Goal: Task Accomplishment & Management: Manage account settings

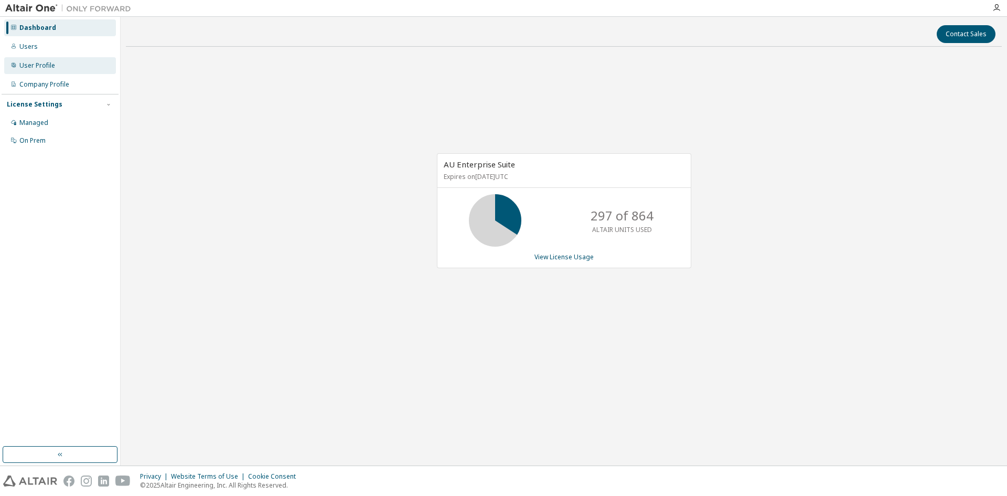
click at [39, 58] on div "User Profile" at bounding box center [60, 65] width 112 height 17
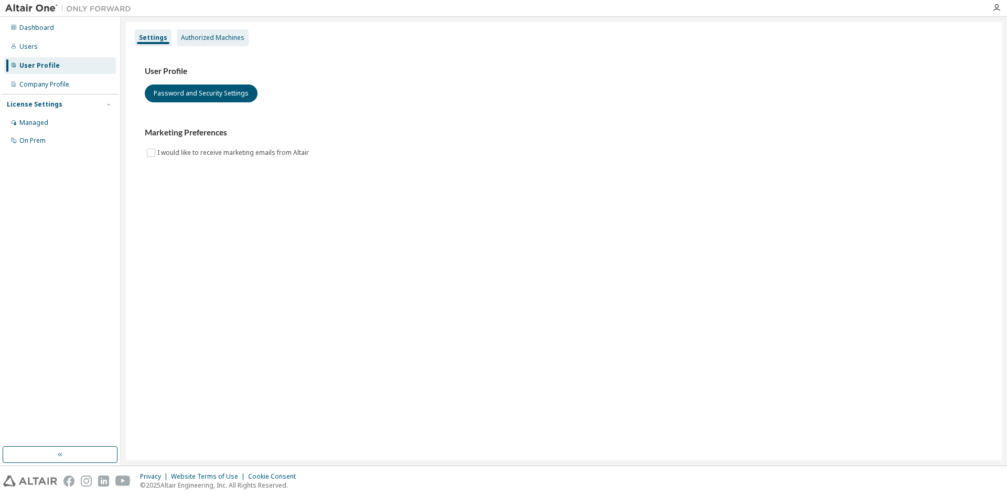
click at [201, 34] on div "Authorized Machines" at bounding box center [212, 38] width 63 height 8
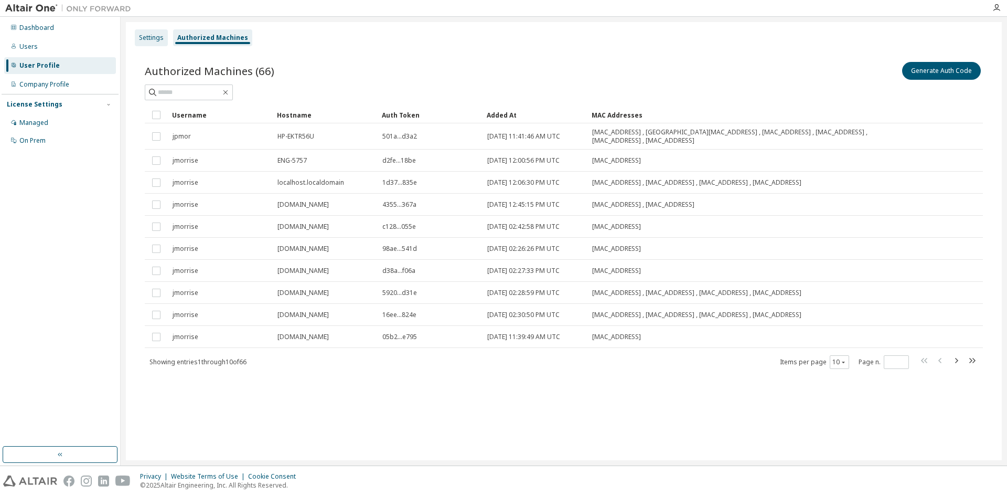
click at [157, 34] on div "Settings" at bounding box center [151, 38] width 25 height 8
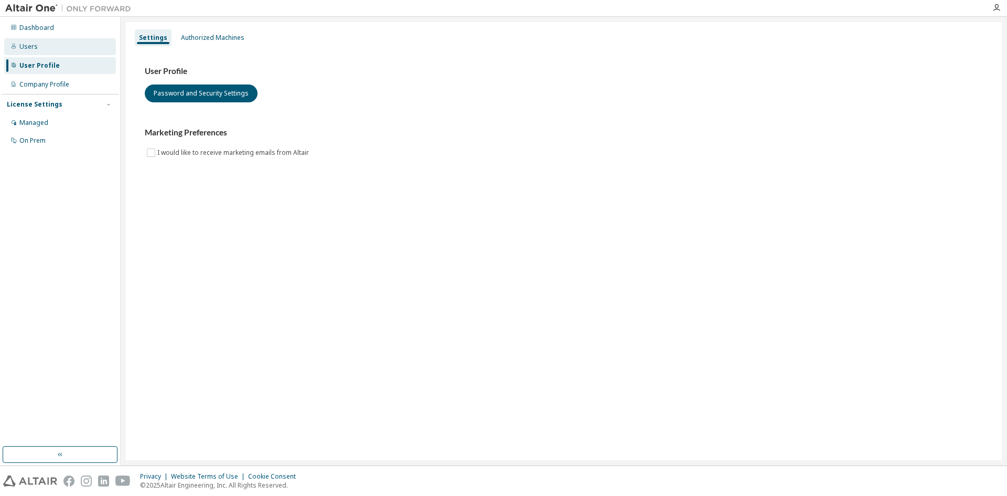
click at [48, 52] on div "Users" at bounding box center [60, 46] width 112 height 17
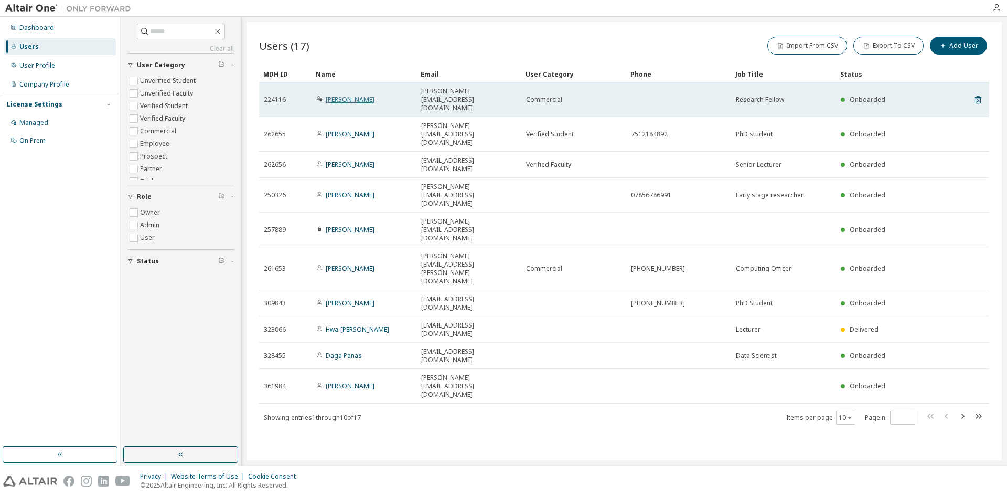
click at [356, 95] on link "John Morrissey" at bounding box center [350, 99] width 49 height 9
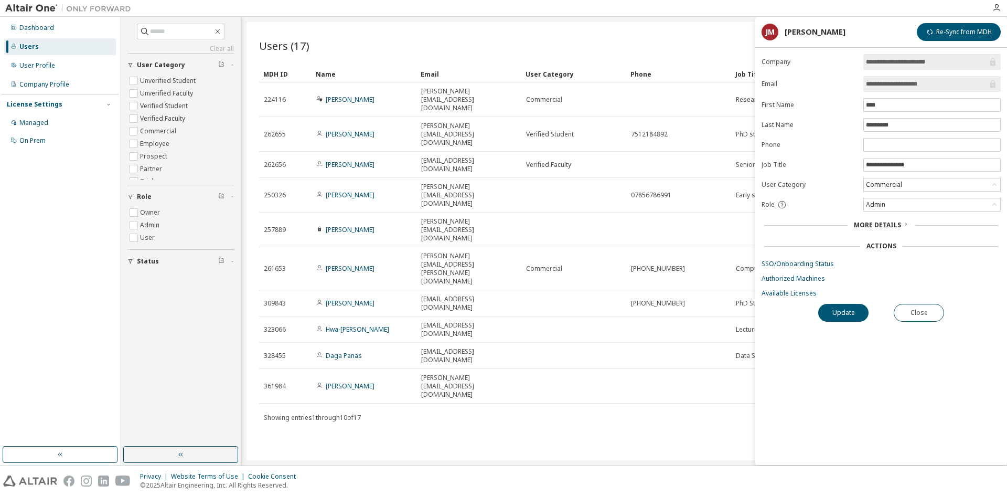
click at [884, 223] on span "More Details" at bounding box center [877, 224] width 47 height 9
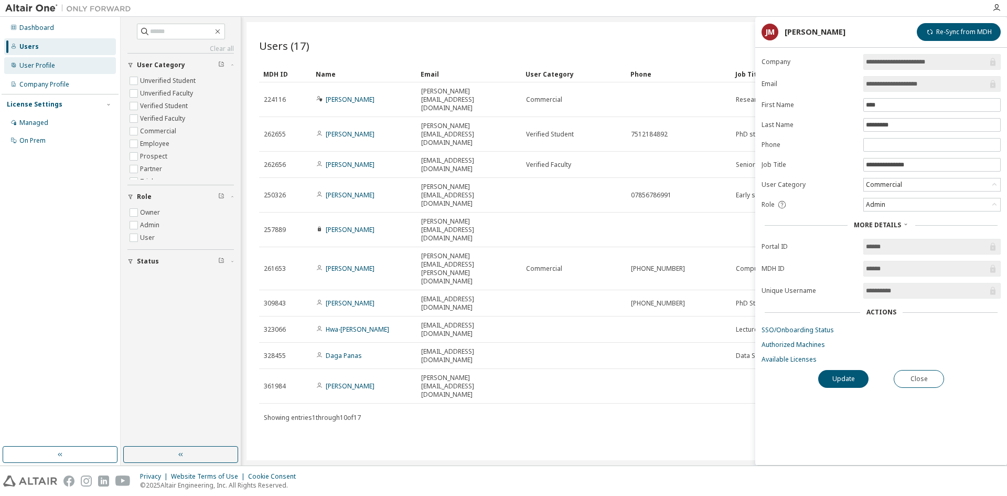
click at [52, 63] on div "User Profile" at bounding box center [37, 65] width 36 height 8
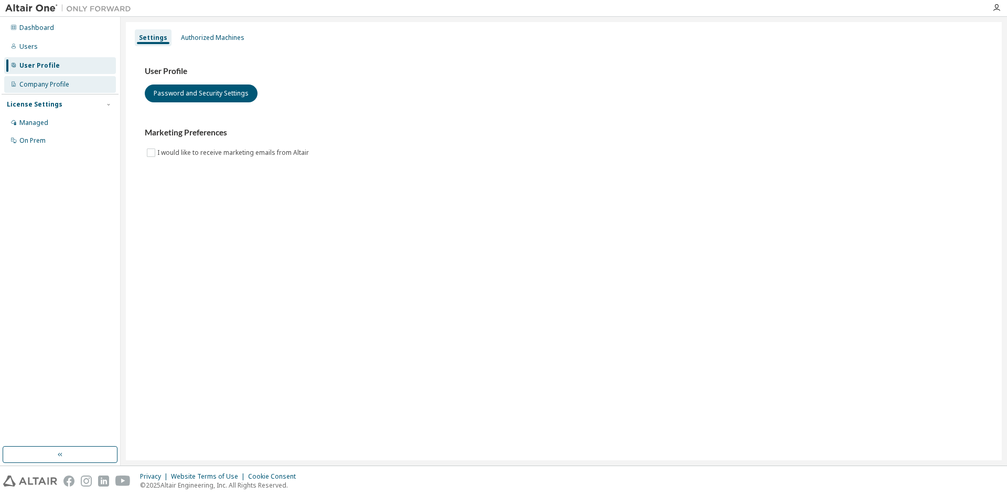
click at [50, 81] on div "Company Profile" at bounding box center [44, 84] width 50 height 8
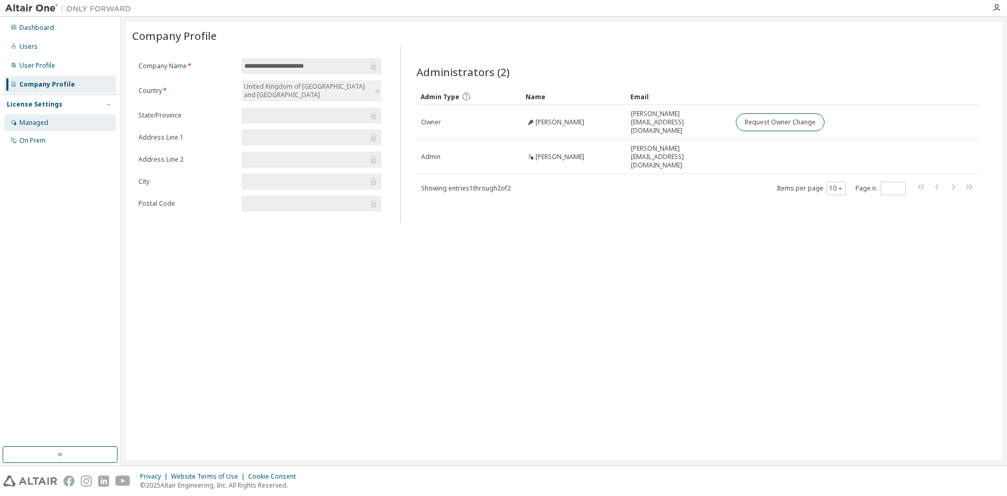
click at [49, 120] on div "Managed" at bounding box center [60, 122] width 112 height 17
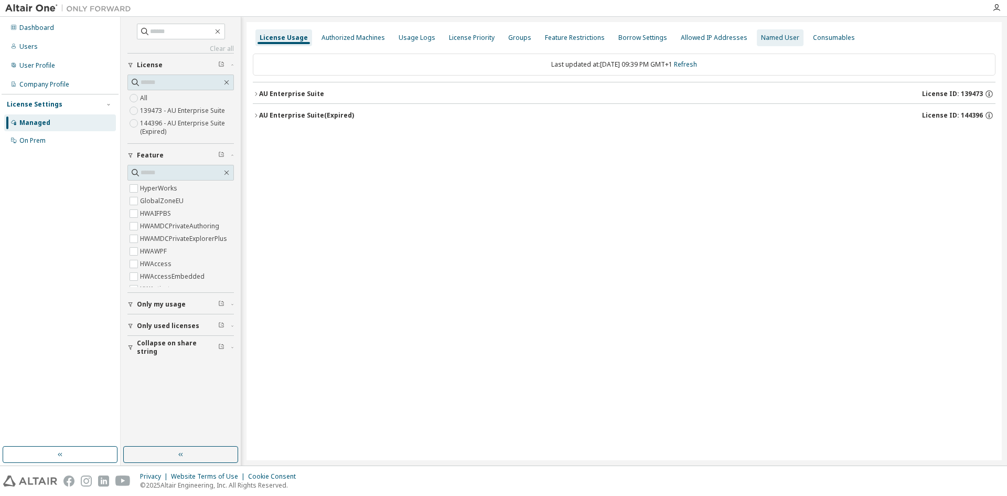
click at [774, 39] on div "Named User" at bounding box center [780, 38] width 38 height 8
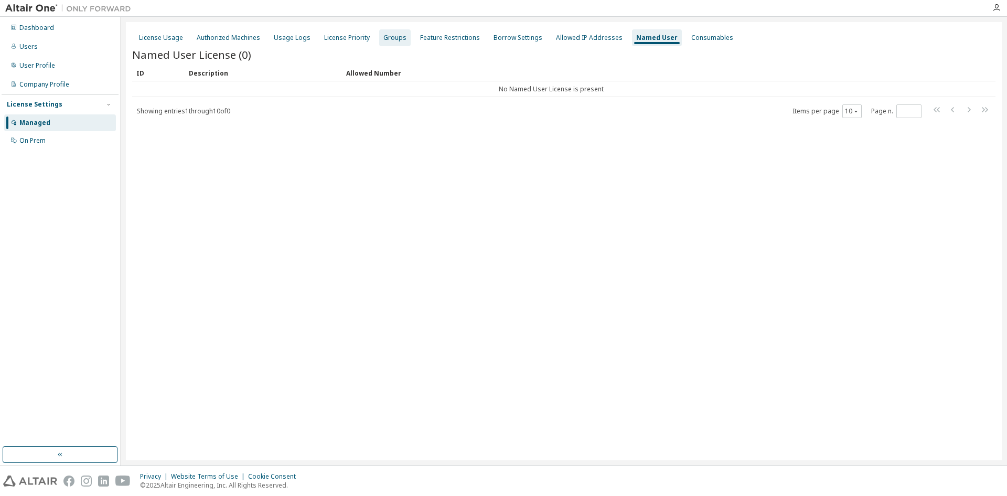
click at [391, 34] on div "Groups" at bounding box center [394, 38] width 23 height 8
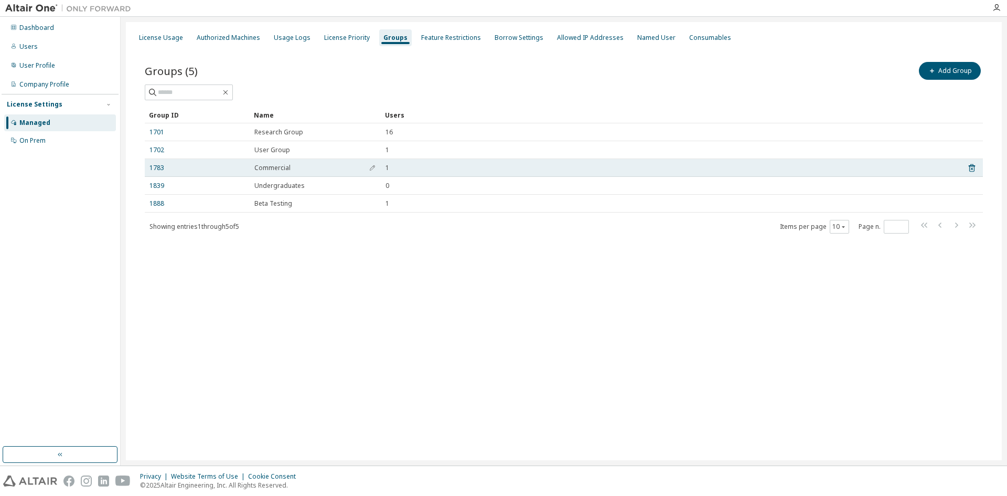
click at [272, 165] on span "Commercial" at bounding box center [272, 168] width 36 height 8
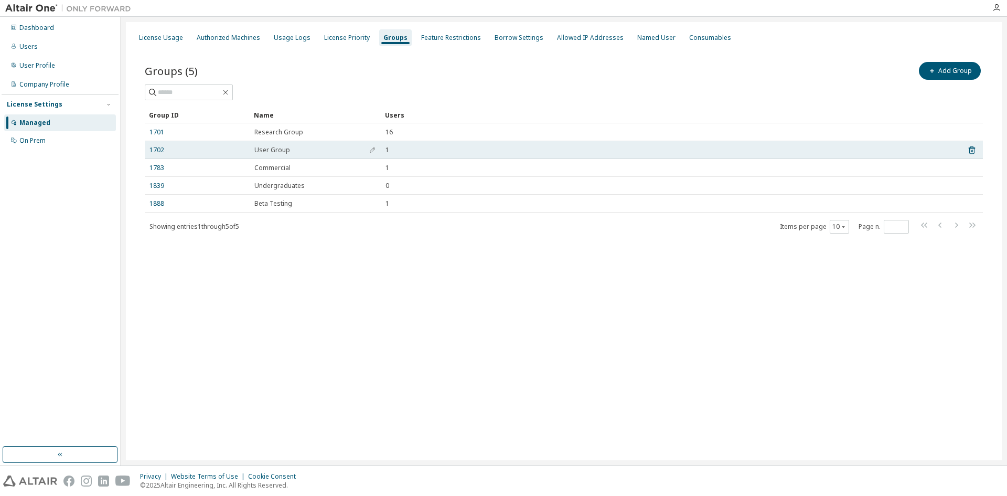
click at [268, 149] on span "User Group" at bounding box center [272, 150] width 36 height 8
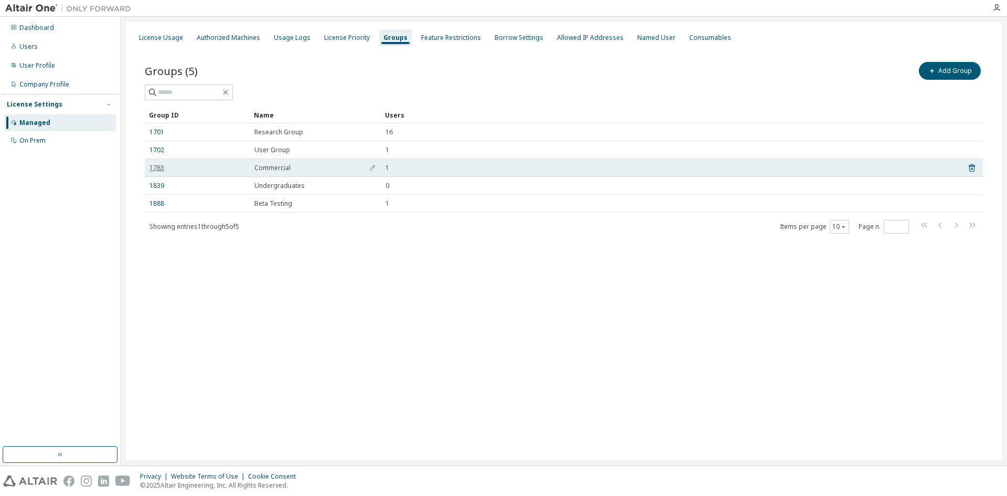
click at [158, 167] on link "1783" at bounding box center [156, 168] width 15 height 8
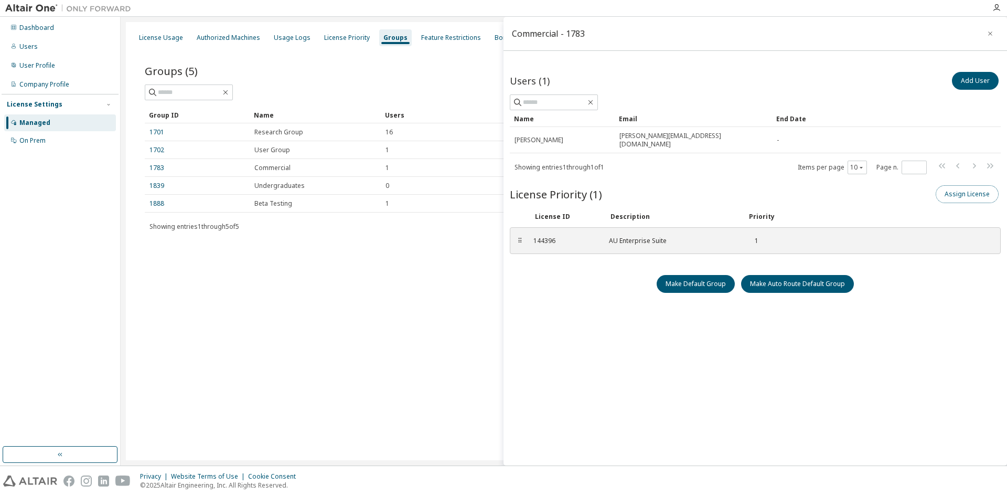
click at [958, 186] on button "Assign License" at bounding box center [966, 194] width 63 height 18
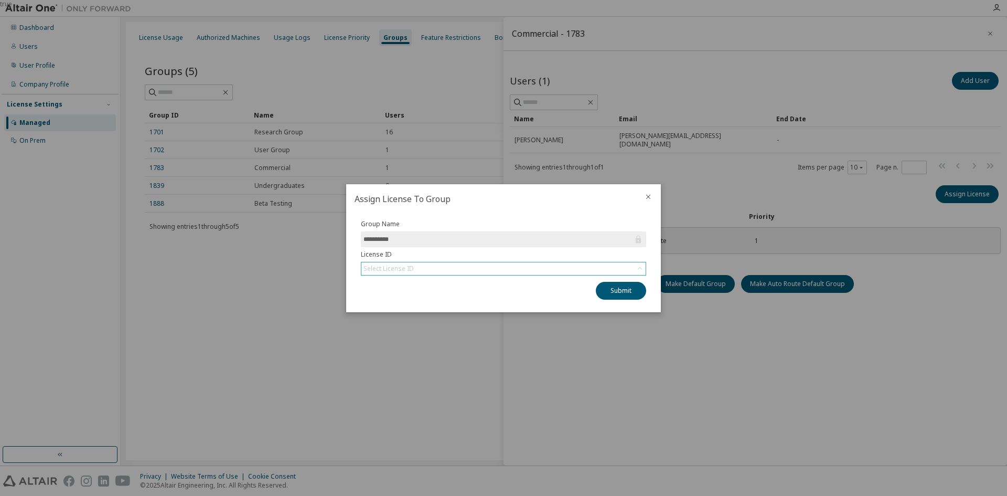
click at [561, 267] on div "Select License ID" at bounding box center [503, 268] width 284 height 13
click at [645, 197] on icon "close" at bounding box center [648, 196] width 8 height 8
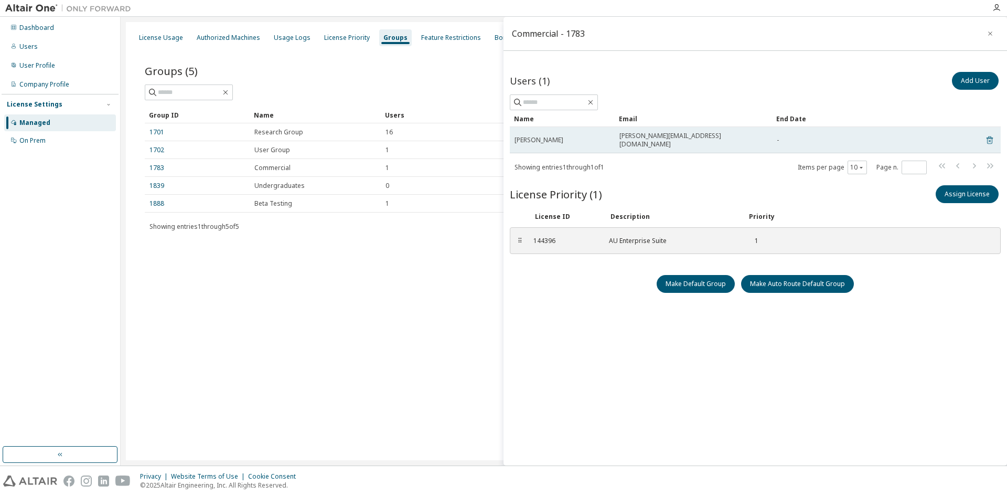
click at [985, 138] on icon at bounding box center [989, 140] width 9 height 13
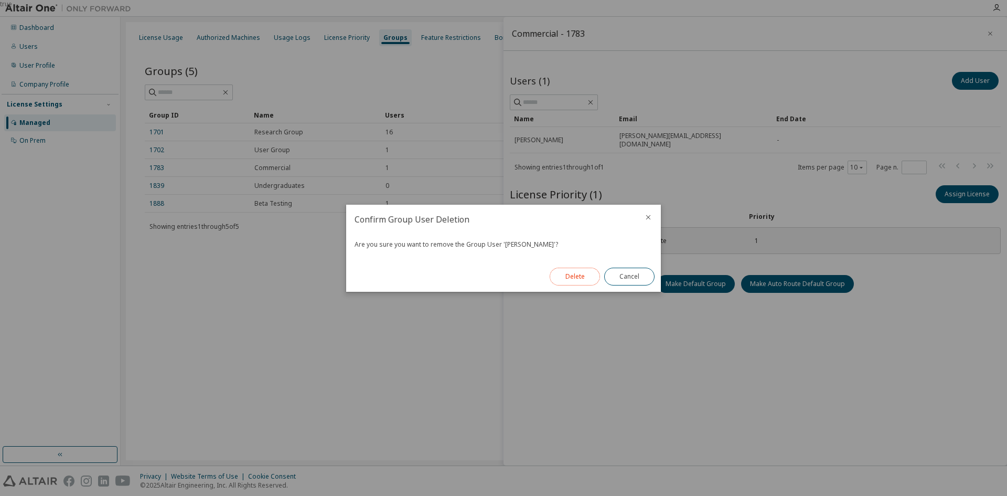
click at [583, 275] on button "Delete" at bounding box center [575, 276] width 50 height 18
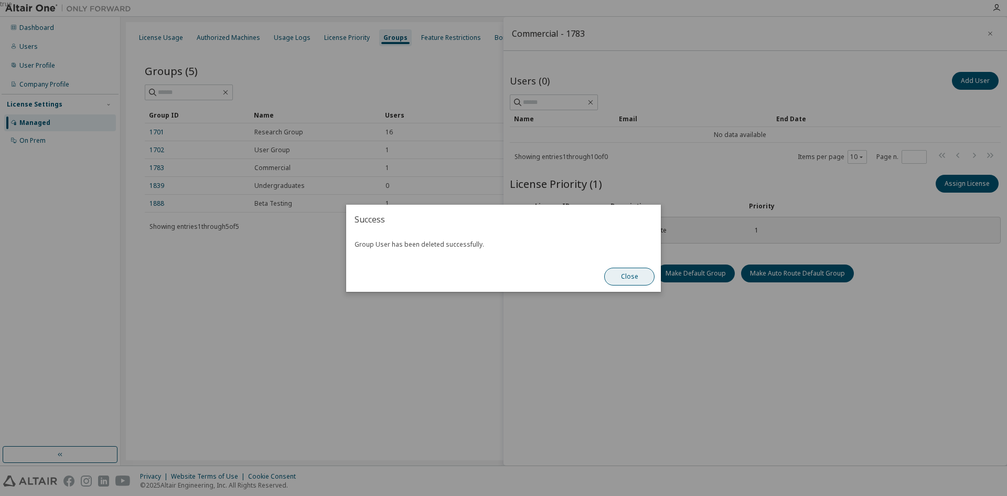
click at [632, 274] on button "Close" at bounding box center [629, 276] width 50 height 18
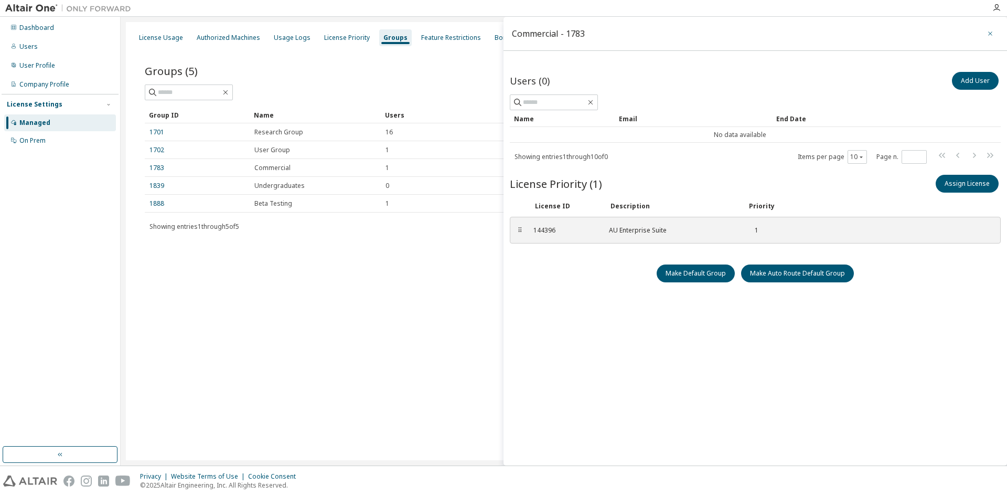
click at [987, 36] on icon "button" at bounding box center [989, 33] width 7 height 8
